Goal: Task Accomplishment & Management: Manage account settings

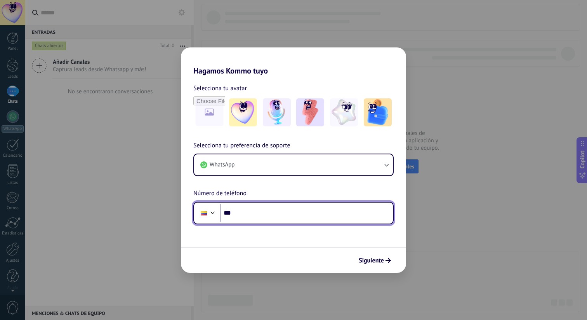
click at [295, 216] on input "***" at bounding box center [306, 213] width 173 height 18
type input "**********"
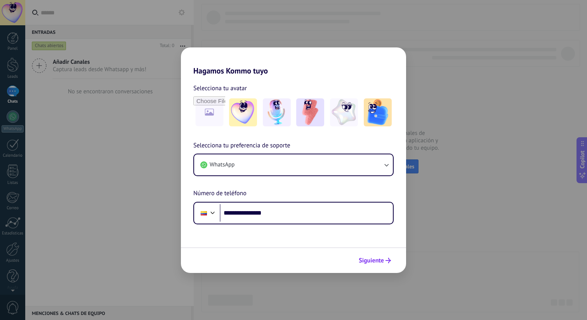
click at [380, 263] on span "Siguiente" at bounding box center [371, 260] width 25 height 5
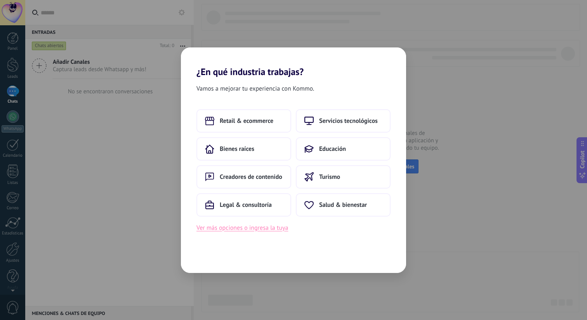
click at [281, 230] on button "Ver más opciones o ingresa la tuya" at bounding box center [243, 228] width 92 height 10
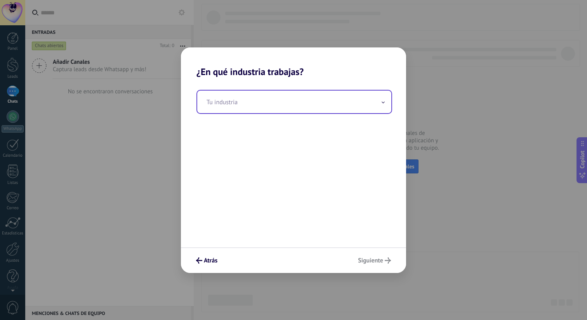
click at [328, 106] on input "text" at bounding box center [294, 102] width 194 height 23
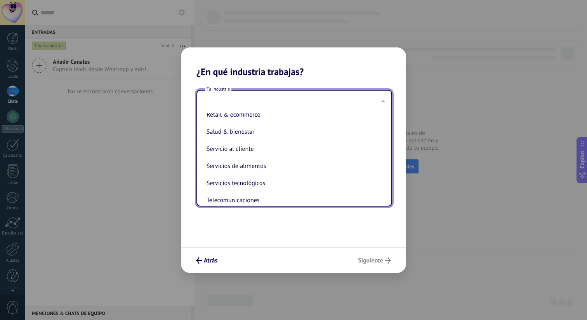
scroll to position [167, 0]
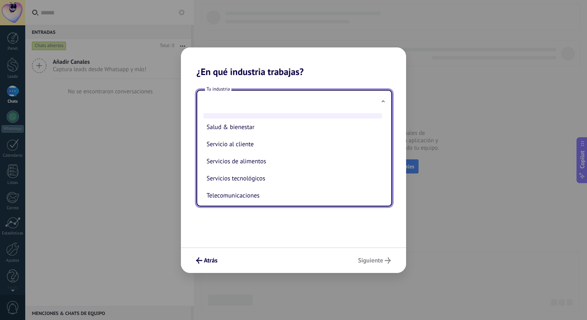
click at [285, 119] on li "Retail & ecommerce" at bounding box center [293, 109] width 179 height 17
type input "**********"
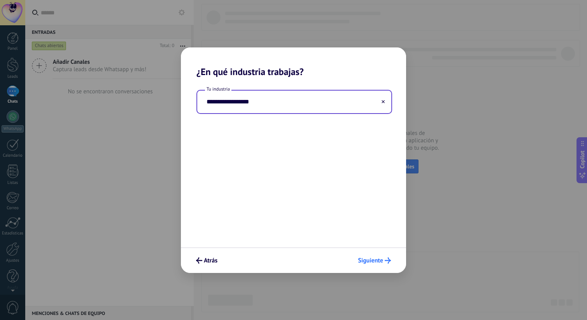
click at [376, 261] on span "Siguiente" at bounding box center [370, 260] width 25 height 5
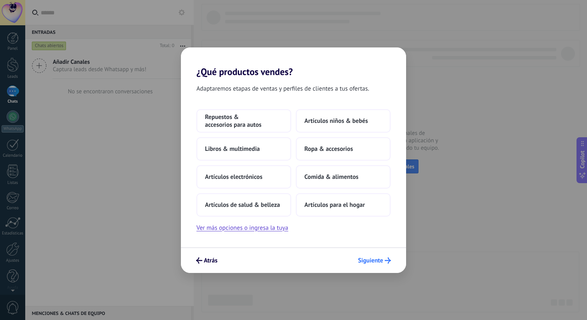
click at [377, 262] on span "Siguiente" at bounding box center [370, 260] width 25 height 5
click at [338, 175] on span "Comida & alimentos" at bounding box center [332, 177] width 54 height 8
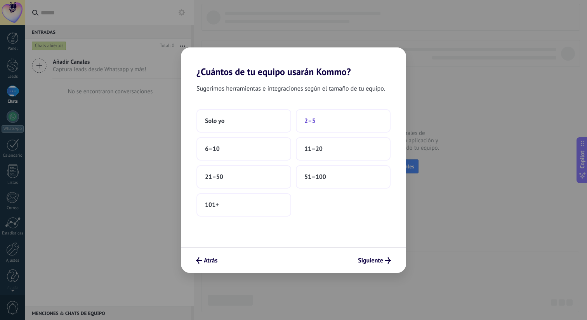
click at [316, 127] on button "2–5" at bounding box center [343, 120] width 95 height 23
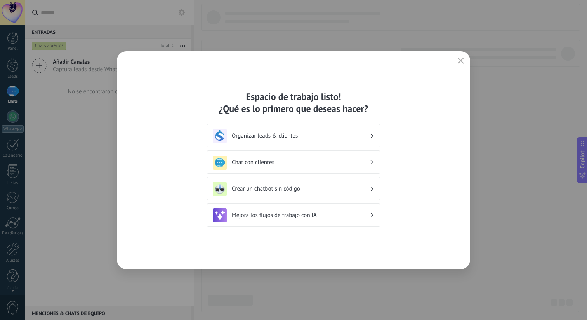
click at [335, 167] on div "Chat con clientes" at bounding box center [294, 162] width 162 height 14
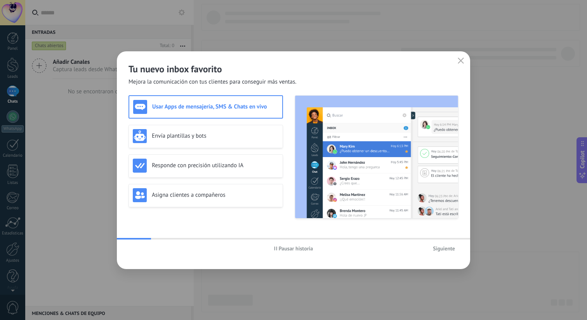
click at [435, 250] on span "Siguiente" at bounding box center [444, 248] width 22 height 5
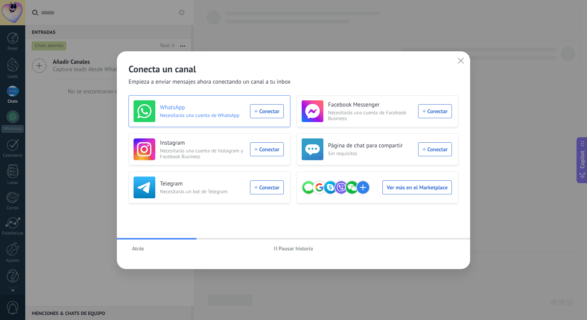
click at [266, 109] on div "WhatsApp Necesitarás una cuenta de WhatsApp Conectar" at bounding box center [209, 111] width 150 height 22
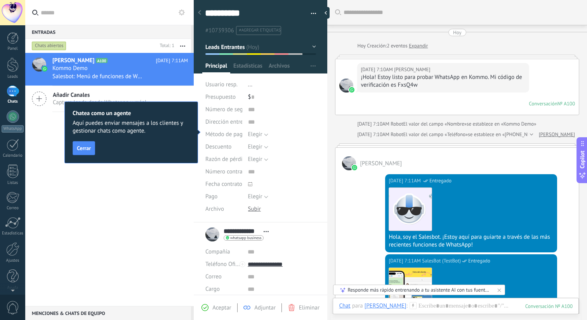
scroll to position [12, 0]
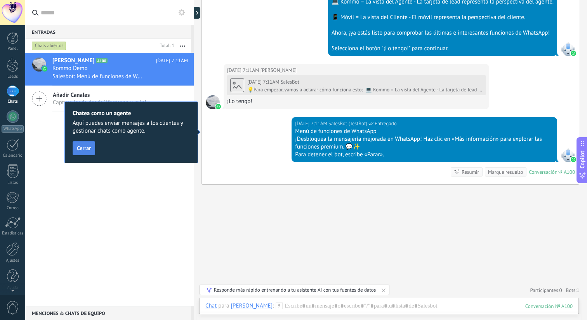
click at [92, 153] on button "Cerrar" at bounding box center [84, 148] width 23 height 14
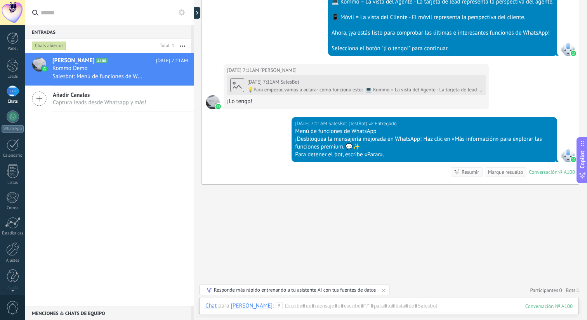
click at [12, 80] on div "Panel Leads 1 Chats WhatsApp Clientes" at bounding box center [12, 165] width 25 height 266
click at [11, 92] on div "1" at bounding box center [13, 90] width 12 height 11
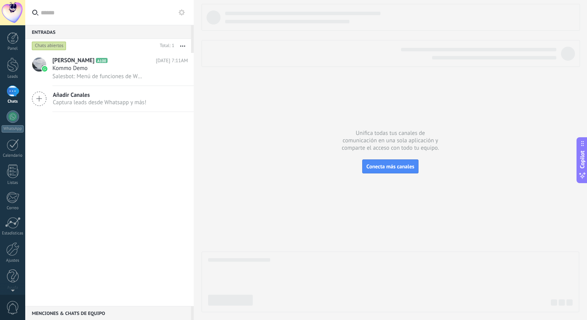
click at [110, 103] on span "Captura leads desde Whatsapp y más!" at bounding box center [100, 102] width 94 height 7
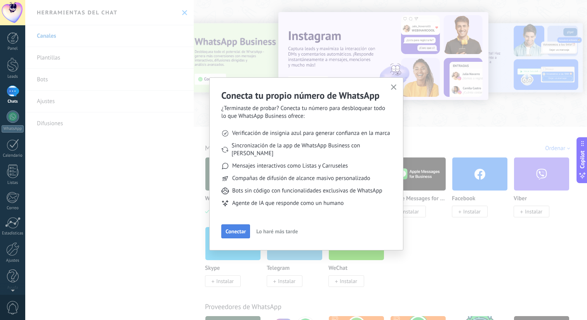
click at [237, 230] on button "Conectar" at bounding box center [235, 231] width 29 height 14
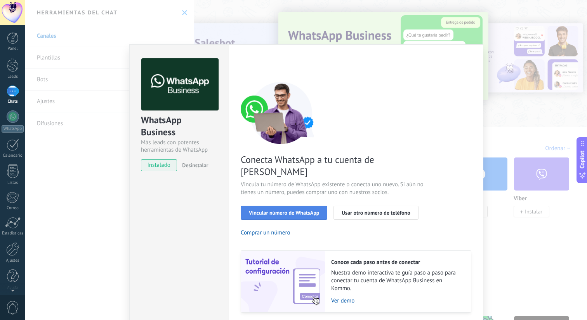
click at [301, 206] on button "Vincular número de WhatsApp" at bounding box center [284, 213] width 87 height 14
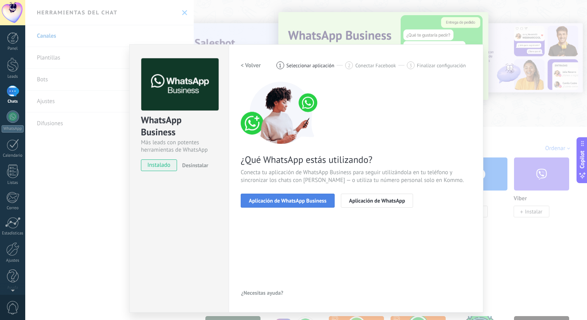
click at [296, 201] on span "Aplicación de WhatsApp Business" at bounding box center [288, 200] width 78 height 5
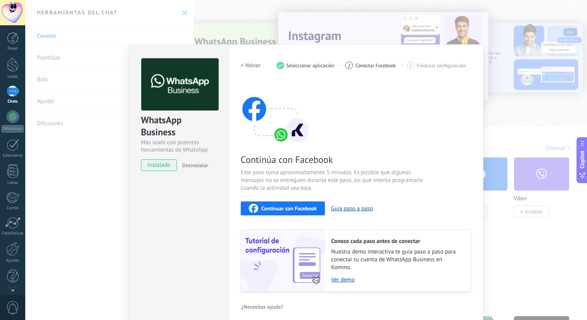
click at [511, 215] on div "WhatsApp Business Más leads con potentes herramientas de WhatsApp instalado Des…" at bounding box center [306, 160] width 562 height 320
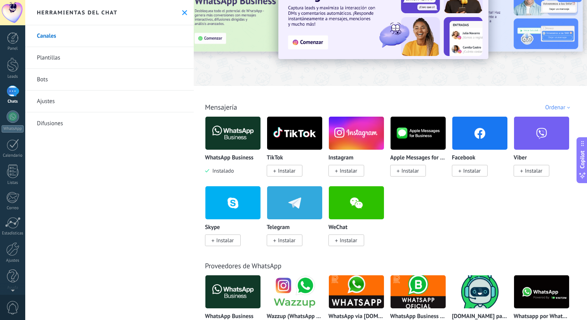
scroll to position [74, 0]
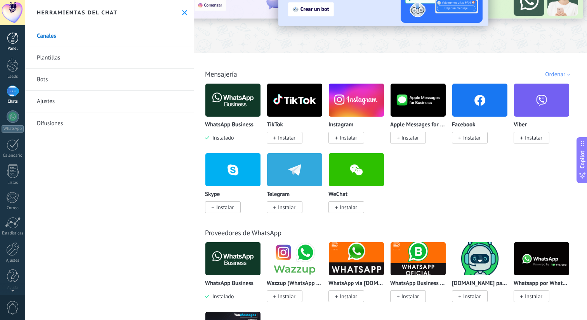
click at [14, 37] on div at bounding box center [13, 38] width 12 height 12
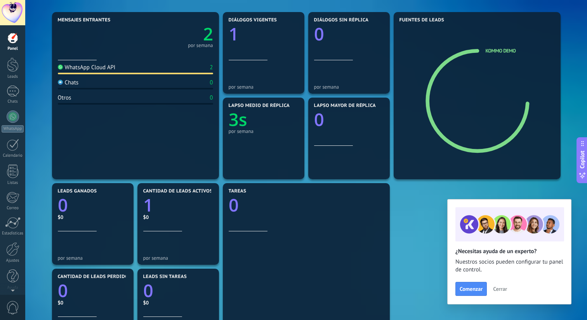
scroll to position [89, 0]
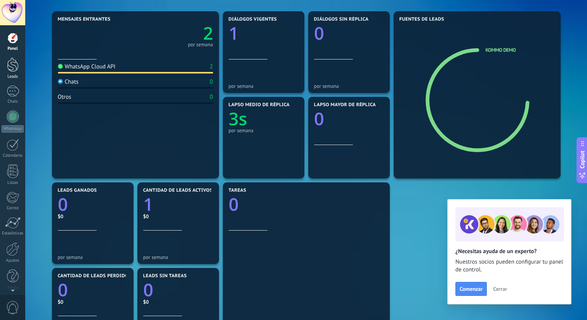
click at [8, 66] on div at bounding box center [13, 65] width 12 height 14
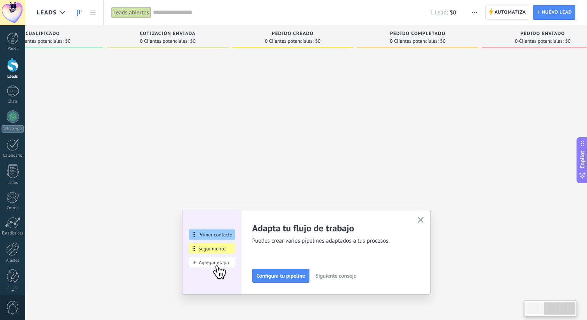
scroll to position [0, 337]
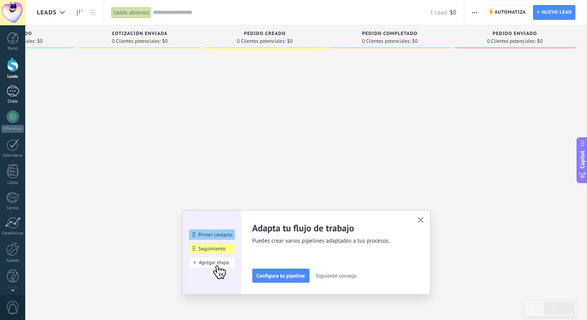
click at [12, 94] on div "1" at bounding box center [13, 90] width 12 height 11
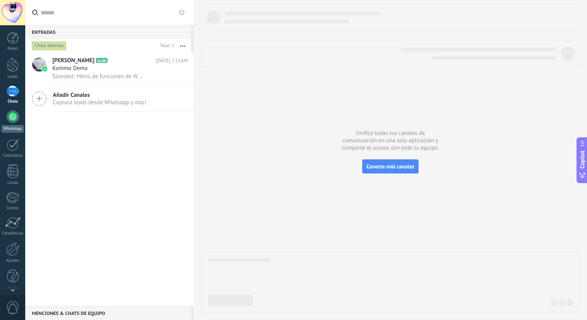
click at [11, 113] on div at bounding box center [13, 116] width 12 height 12
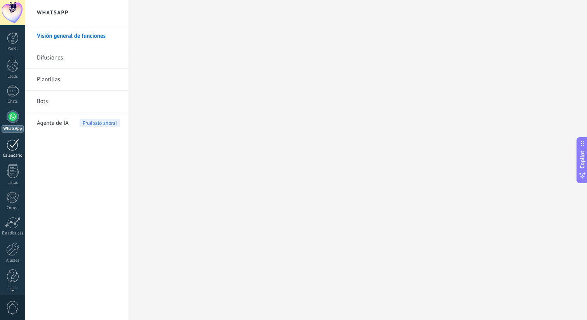
click at [11, 147] on div at bounding box center [13, 145] width 12 height 12
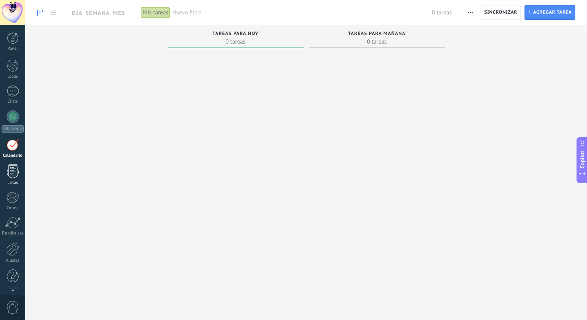
click at [15, 171] on div at bounding box center [13, 171] width 12 height 14
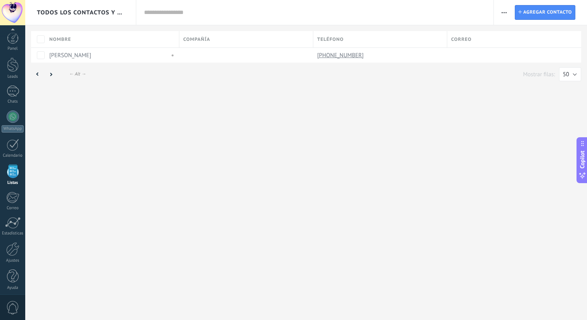
scroll to position [3, 0]
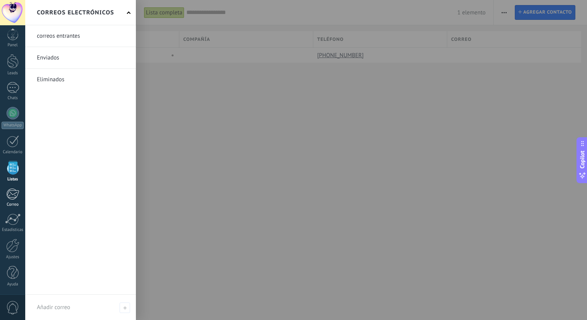
click at [17, 194] on div at bounding box center [12, 194] width 13 height 12
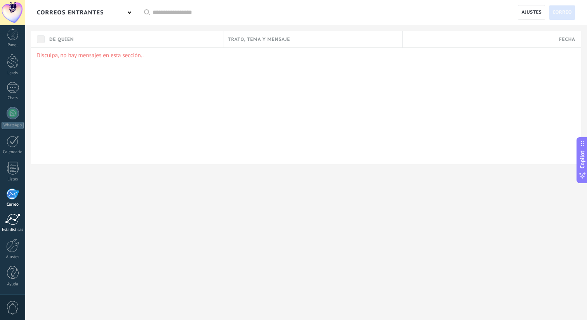
click at [11, 225] on div at bounding box center [13, 219] width 16 height 12
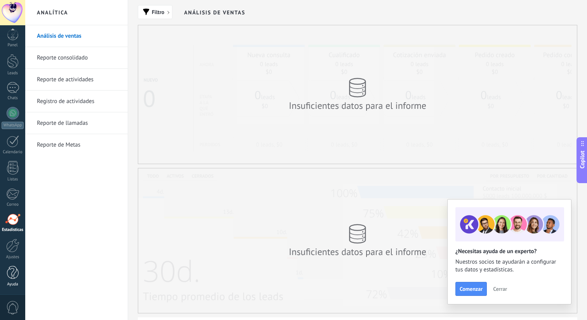
click at [8, 278] on div at bounding box center [13, 273] width 12 height 14
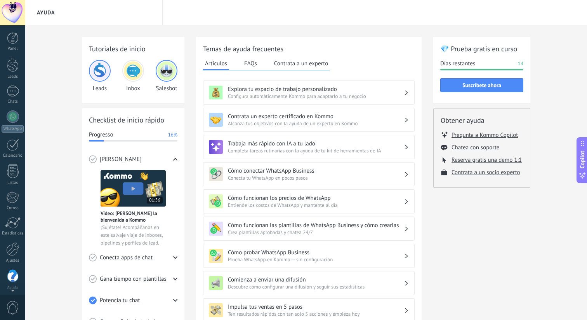
click at [14, 35] on div at bounding box center [13, 38] width 12 height 12
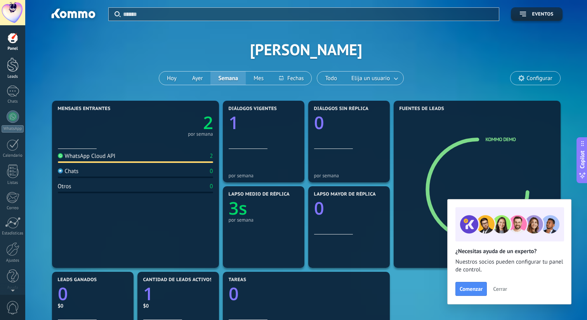
click at [24, 71] on link "Leads" at bounding box center [12, 69] width 25 height 22
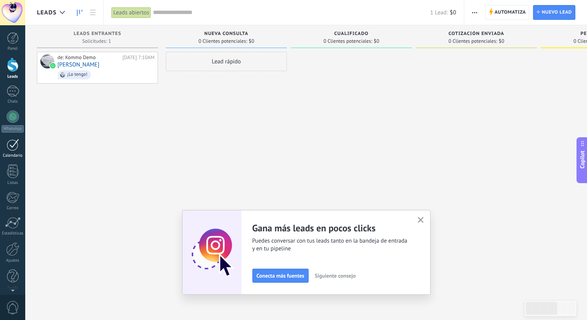
click at [11, 146] on div at bounding box center [13, 145] width 12 height 12
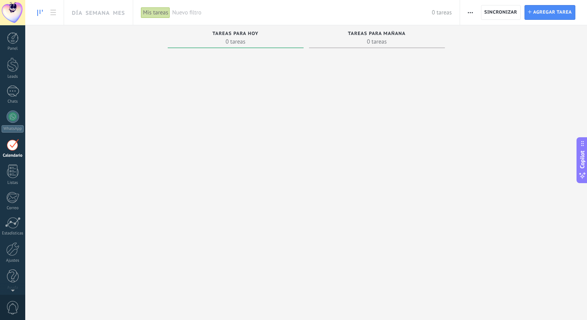
click at [12, 151] on link "Calendario" at bounding box center [12, 148] width 25 height 19
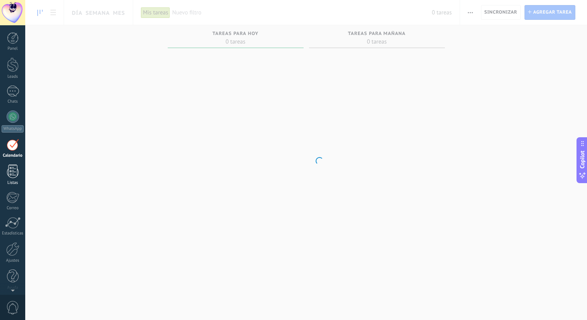
click at [11, 174] on div at bounding box center [13, 171] width 12 height 14
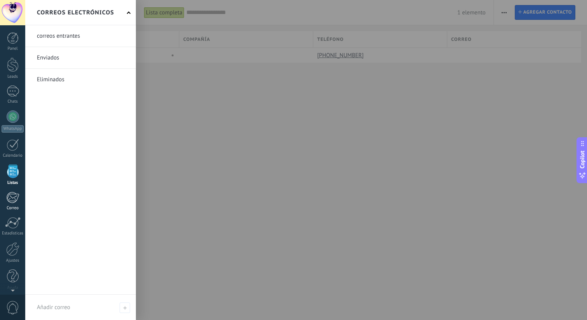
click at [11, 195] on div at bounding box center [12, 198] width 13 height 12
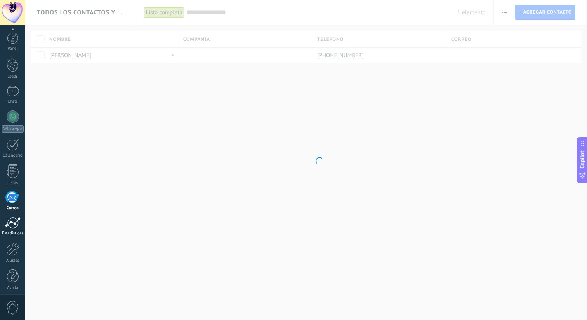
scroll to position [3, 0]
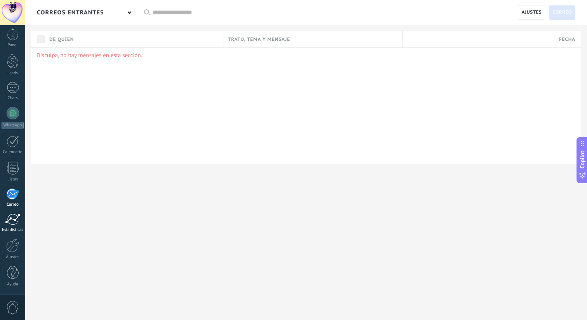
click at [14, 222] on div at bounding box center [13, 219] width 16 height 12
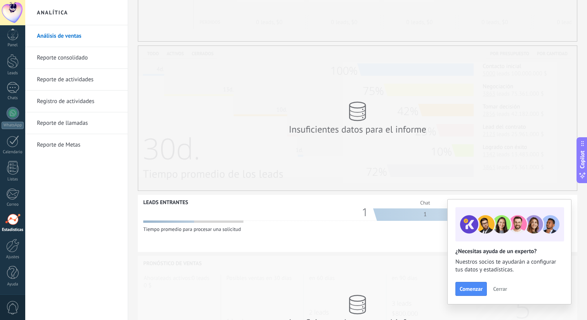
scroll to position [195, 0]
